Goal: Entertainment & Leisure: Consume media (video, audio)

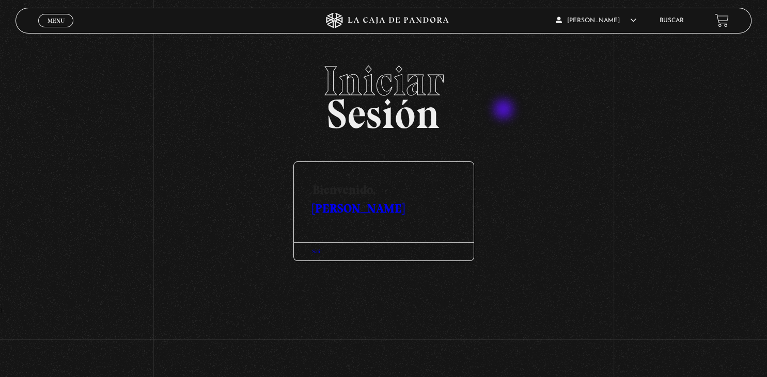
click at [504, 110] on h2 "Iniciar Sesión" at bounding box center [383, 93] width 736 height 66
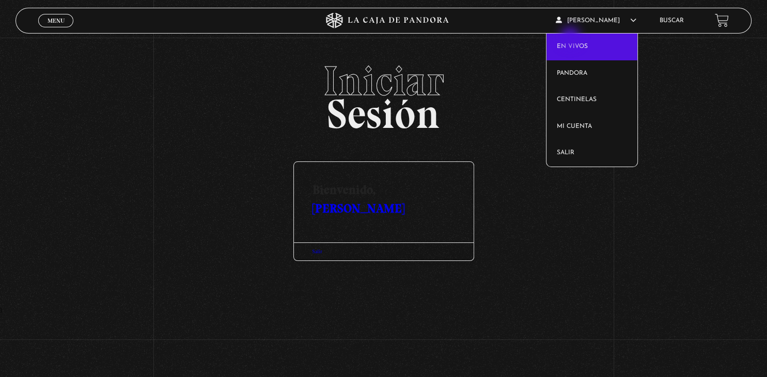
click at [571, 38] on link "En vivos" at bounding box center [591, 47] width 91 height 27
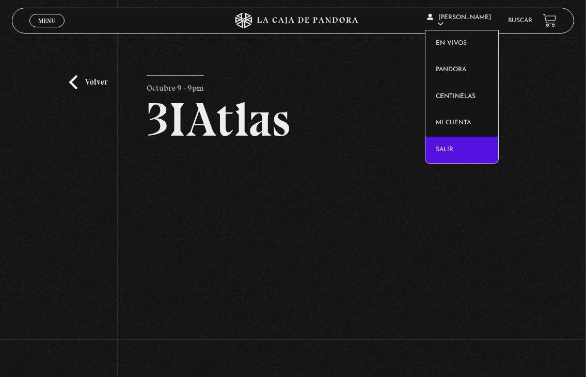
click at [451, 148] on link "Salir" at bounding box center [461, 150] width 73 height 27
